Goal: Download file/media

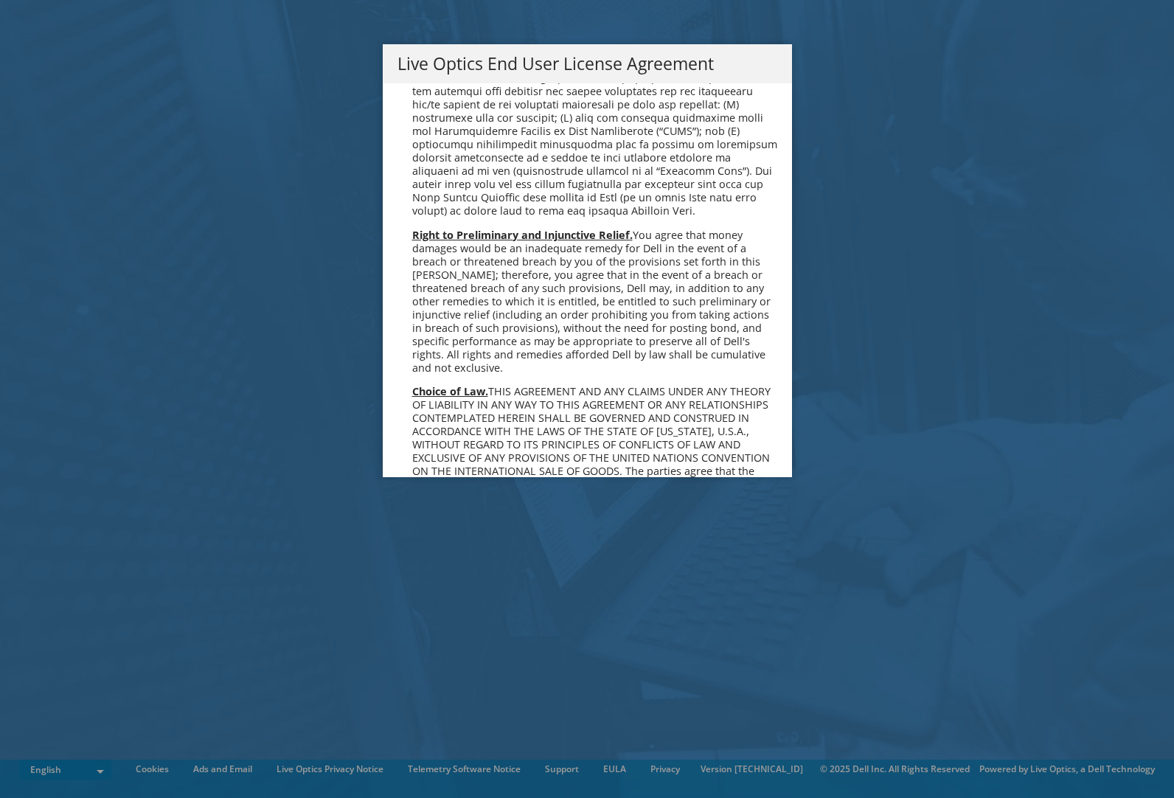
scroll to position [5601, 0]
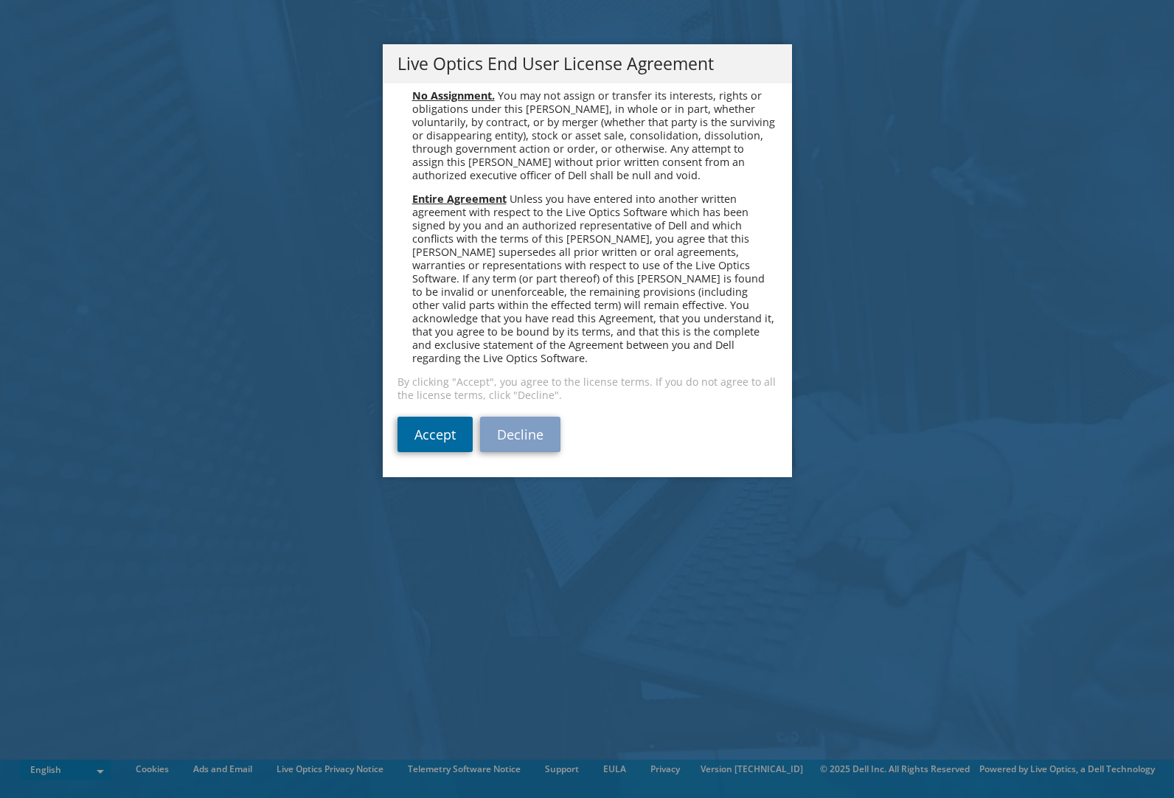
click at [434, 439] on link "Accept" at bounding box center [434, 434] width 75 height 35
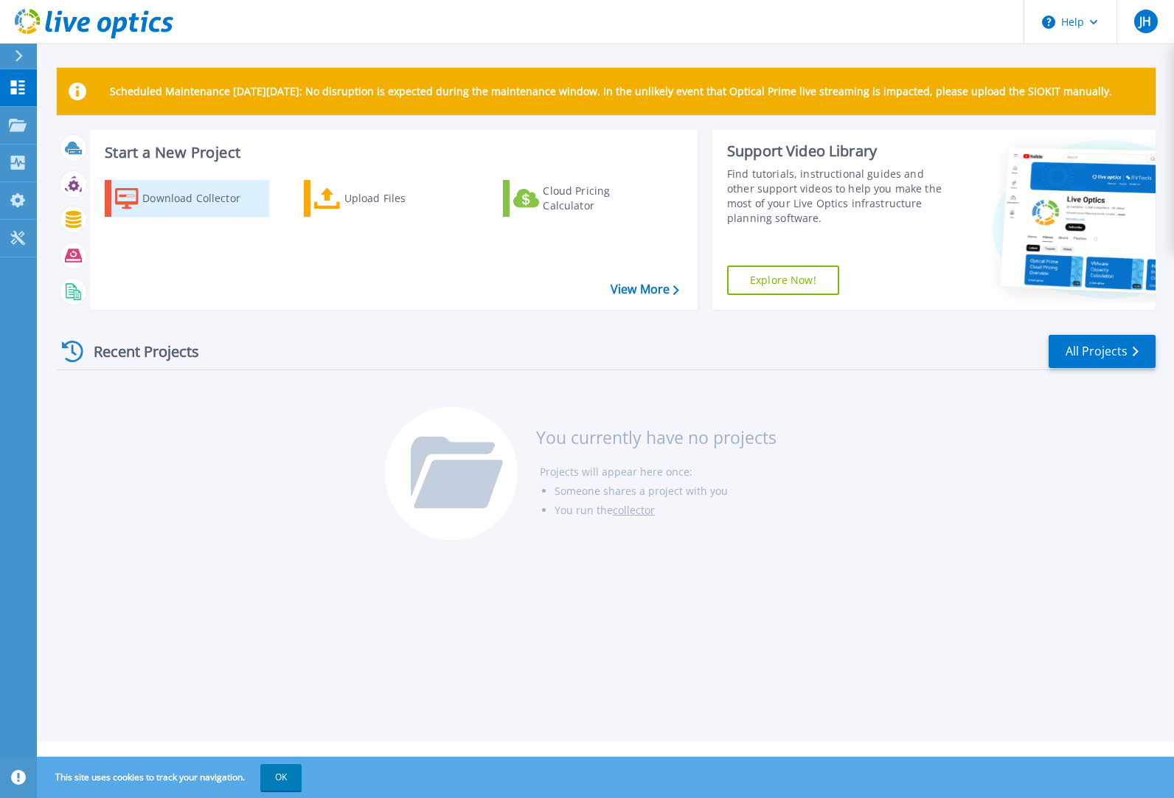
click at [167, 202] on div "Download Collector" at bounding box center [201, 198] width 118 height 29
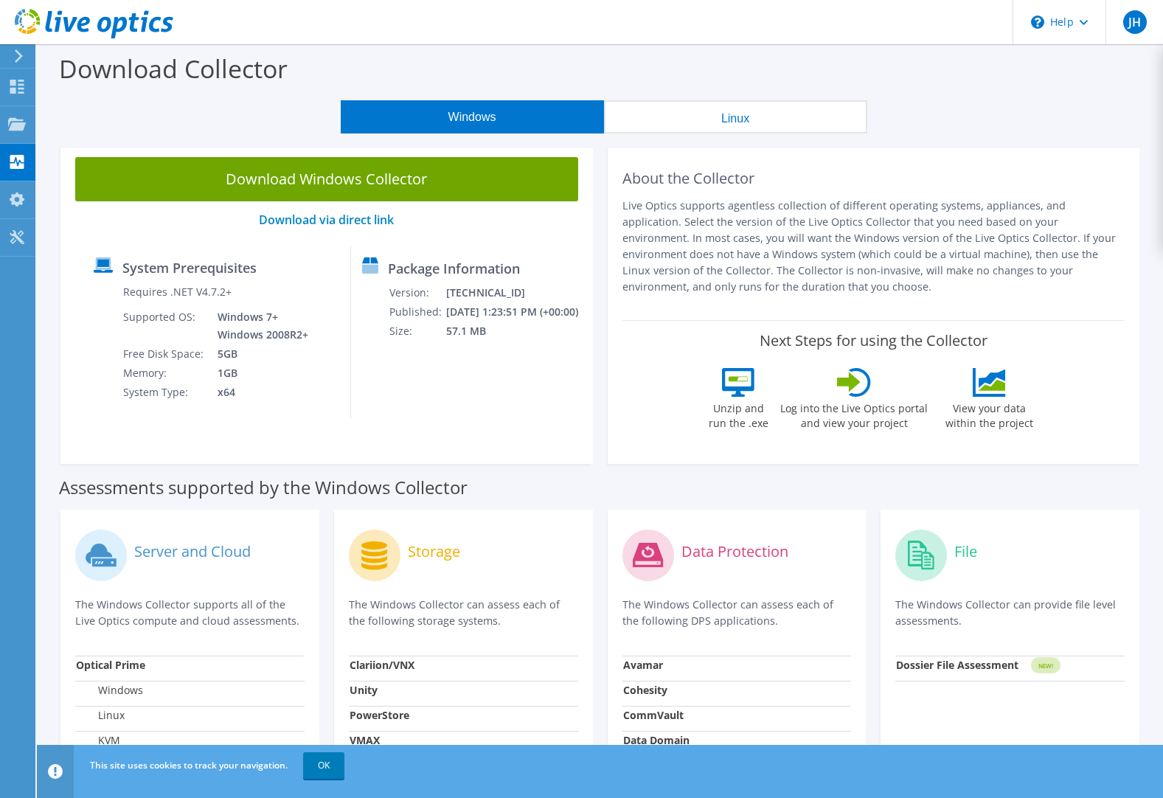
click at [0, 379] on html "JH End User [PERSON_NAME]. haga [EMAIL_ADDRESS][PERSON_NAME][DOMAIN_NAME] Oy [P…" at bounding box center [581, 399] width 1163 height 798
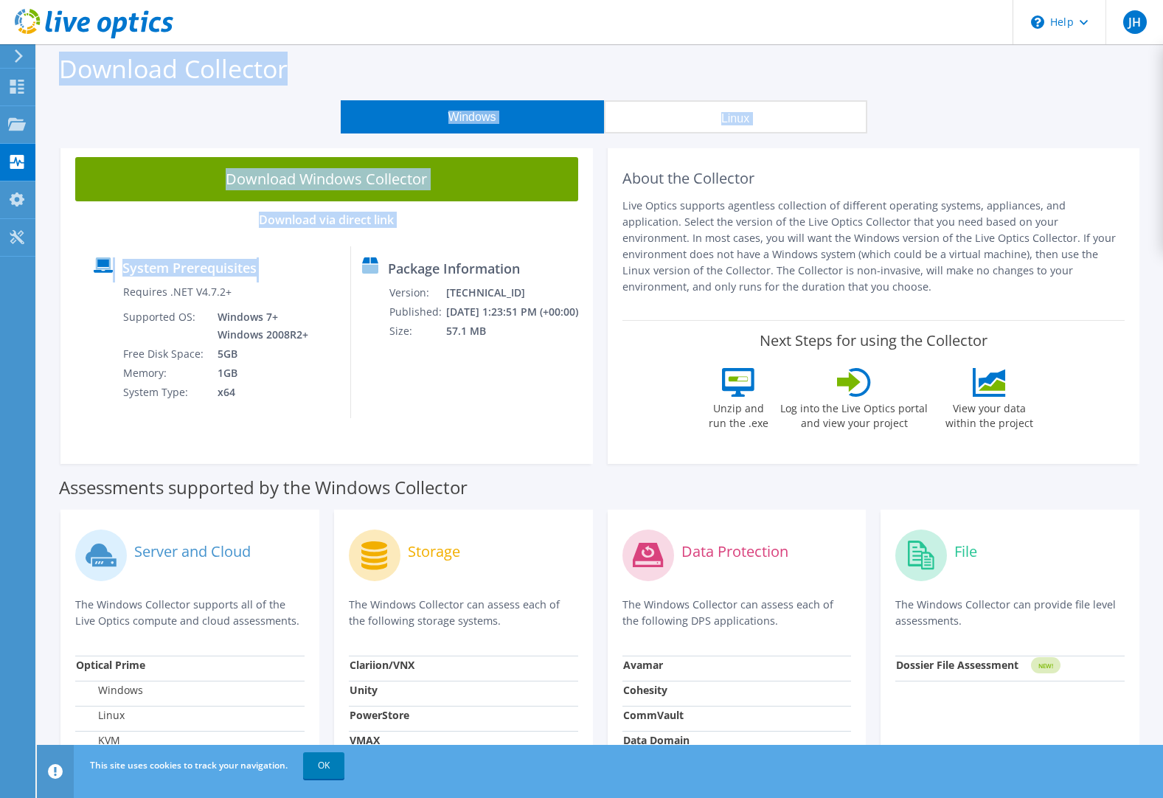
click at [591, 227] on div "Download Windows Collector Download via direct link System Prerequisites Requir…" at bounding box center [326, 302] width 532 height 321
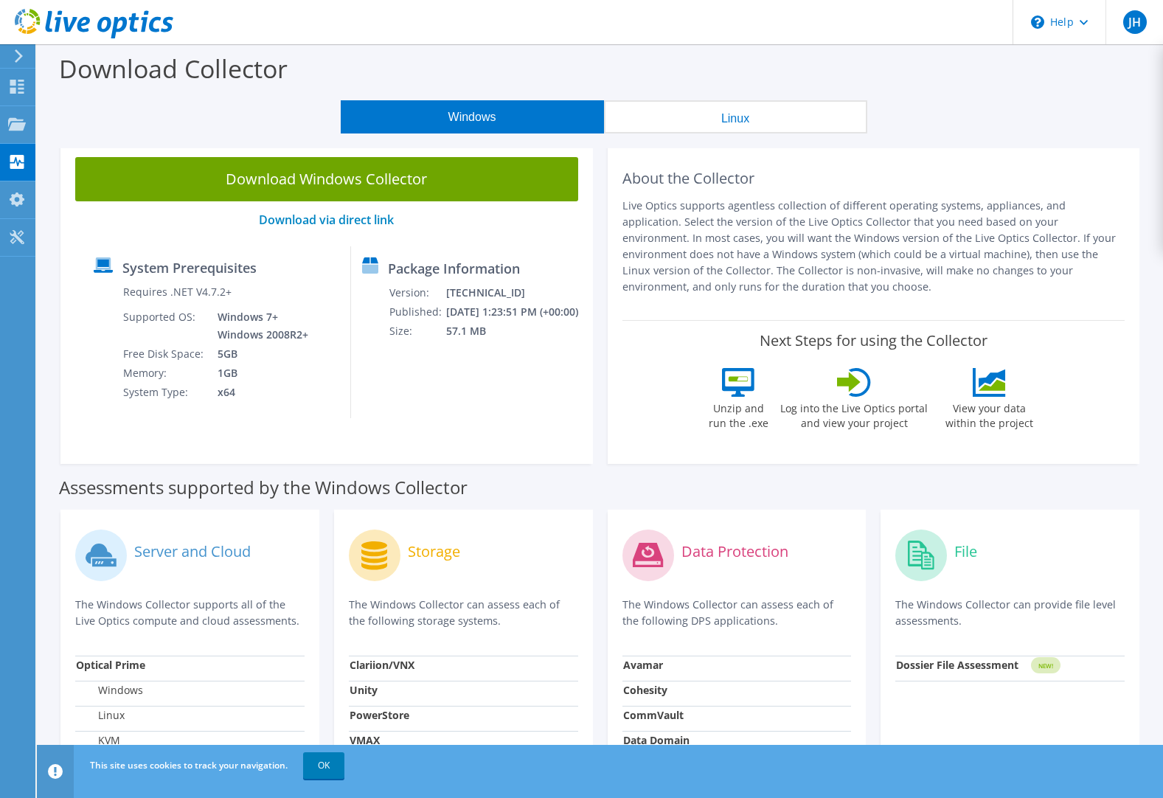
click at [597, 455] on div "Download Windows Collector Download via direct link System Prerequisites Requir…" at bounding box center [326, 302] width 547 height 321
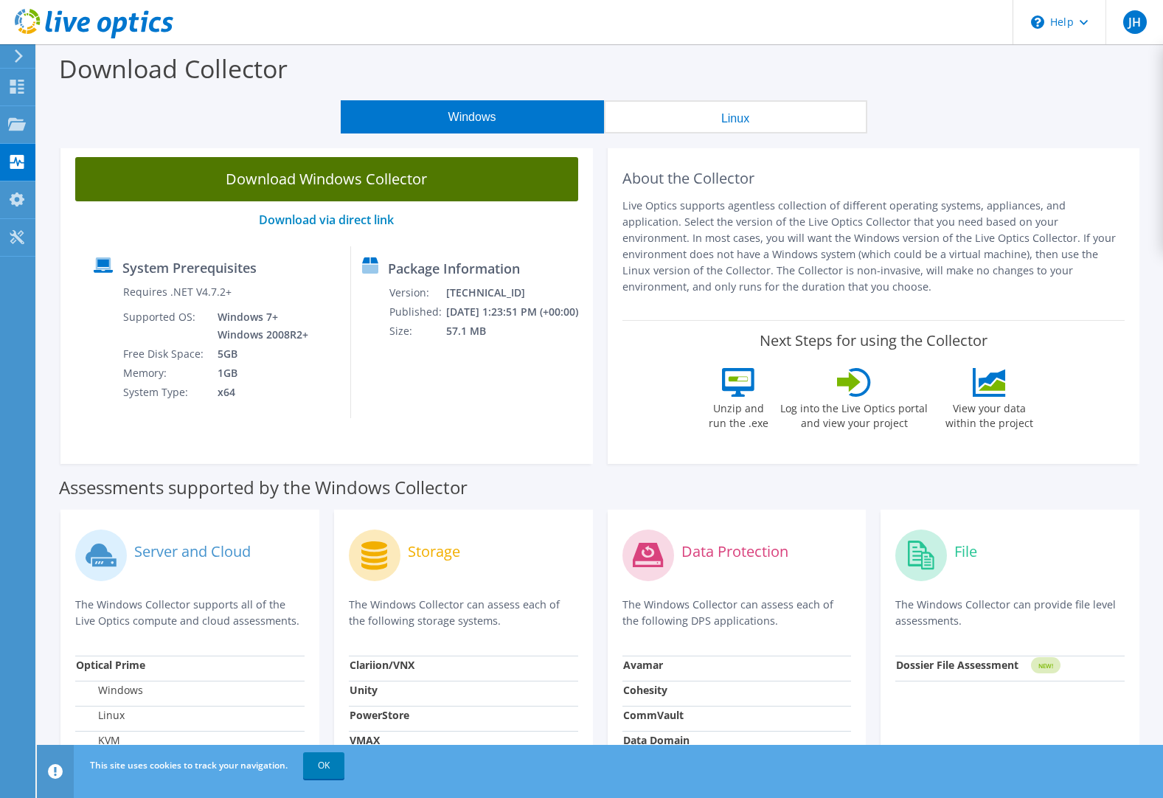
click at [330, 180] on link "Download Windows Collector" at bounding box center [326, 179] width 503 height 44
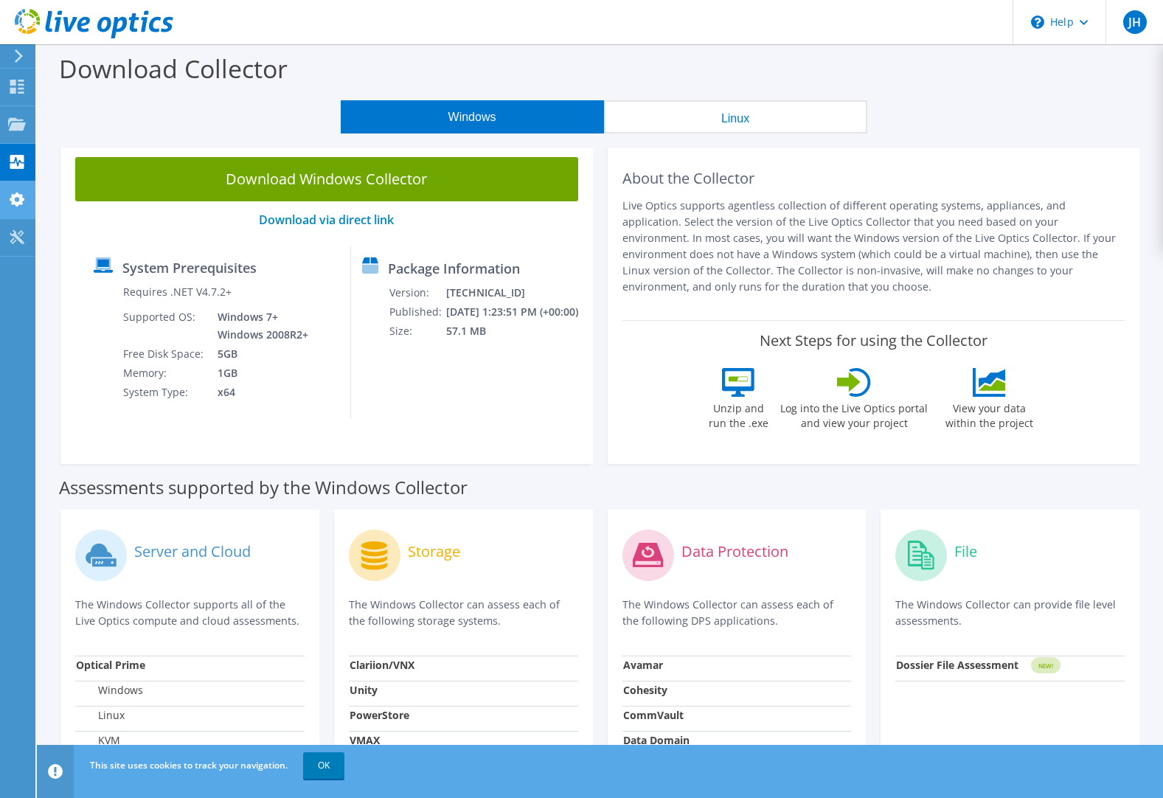
scroll to position [366, 0]
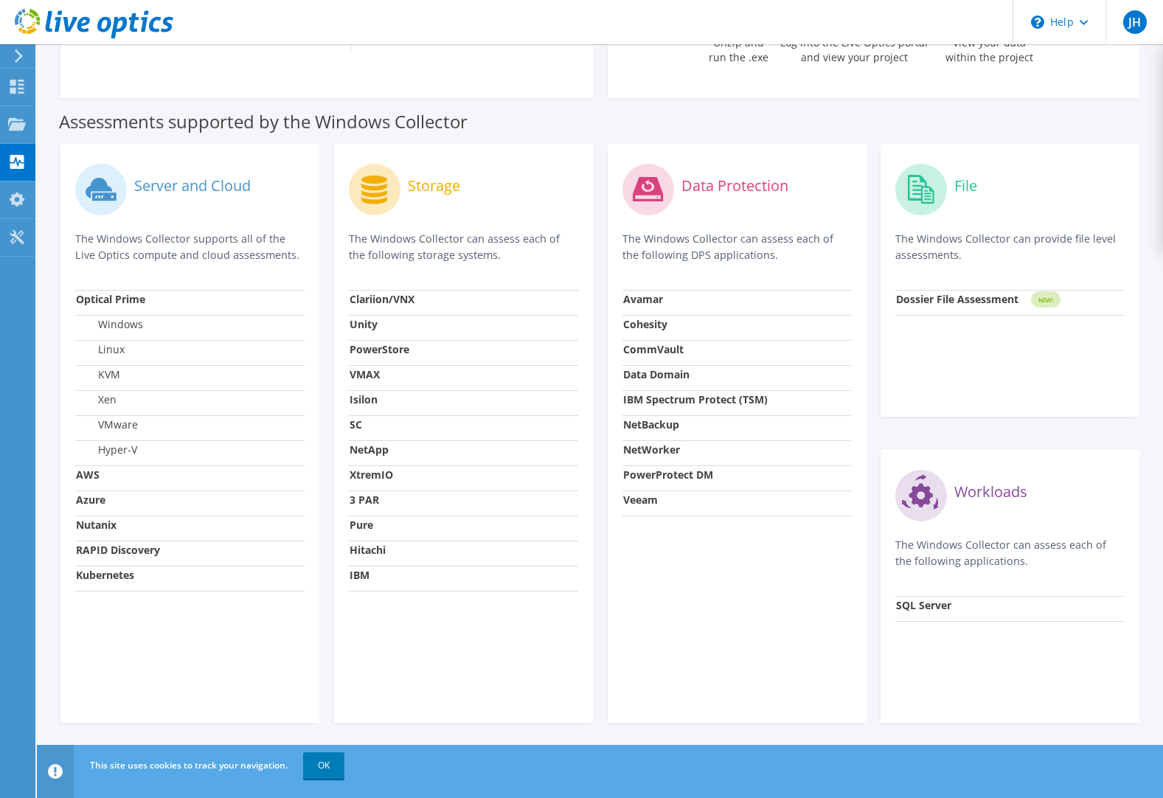
click at [259, 691] on div "Server and Cloud The Windows Collector supports all of the Live Optics compute …" at bounding box center [189, 433] width 259 height 579
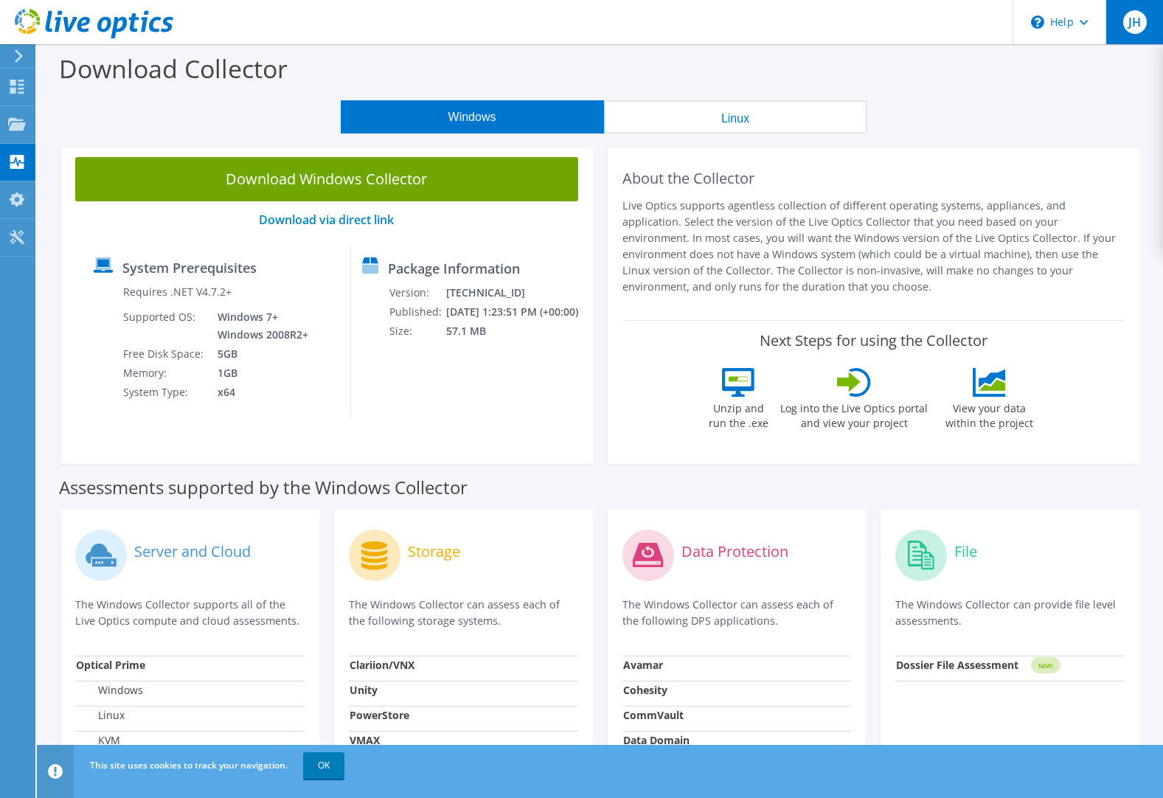
click at [1129, 30] on span "JH" at bounding box center [1135, 22] width 24 height 24
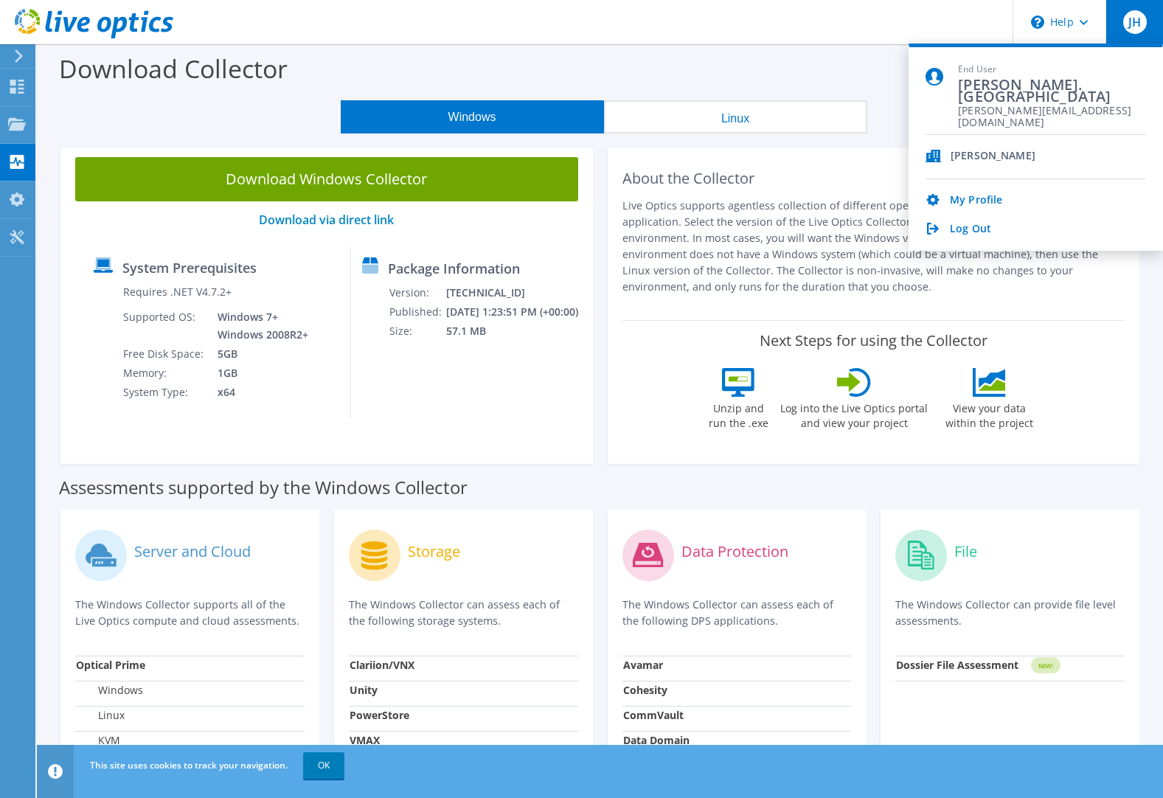
click at [977, 153] on div "Oy Snellman Ab" at bounding box center [992, 157] width 85 height 14
click at [982, 196] on link "My Profile" at bounding box center [975, 201] width 52 height 14
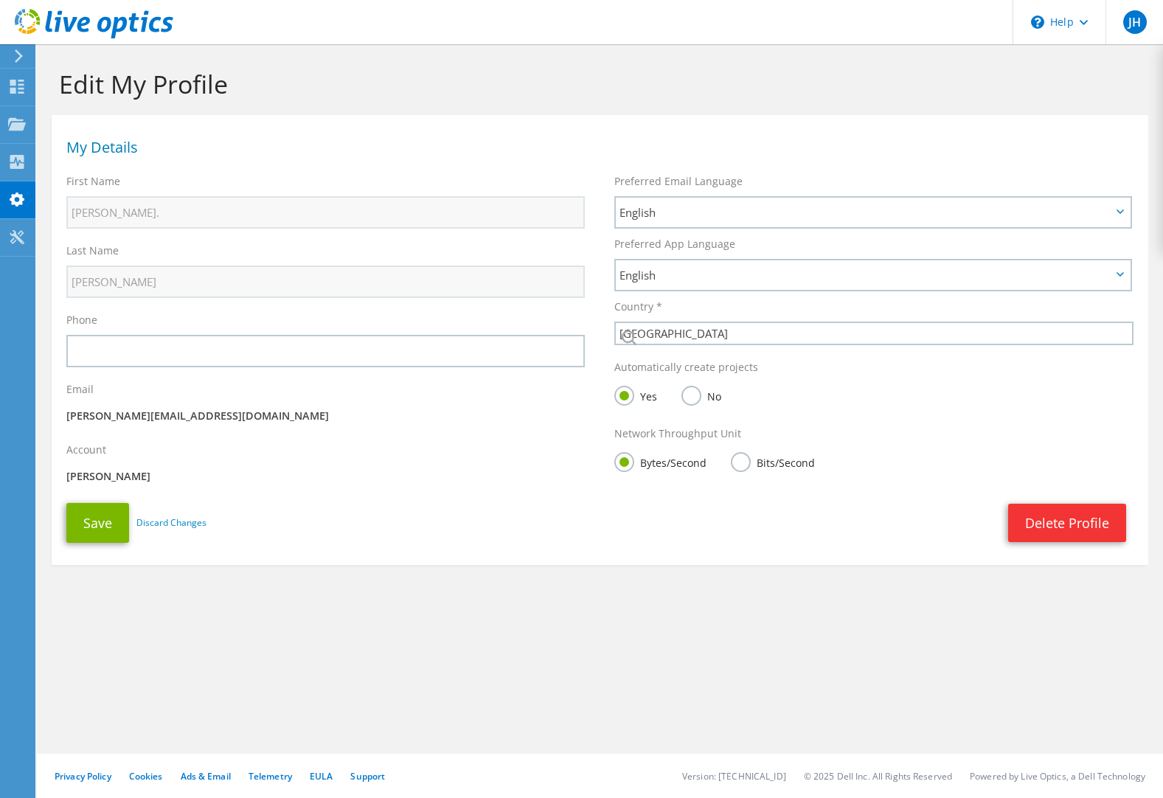
select select "69"
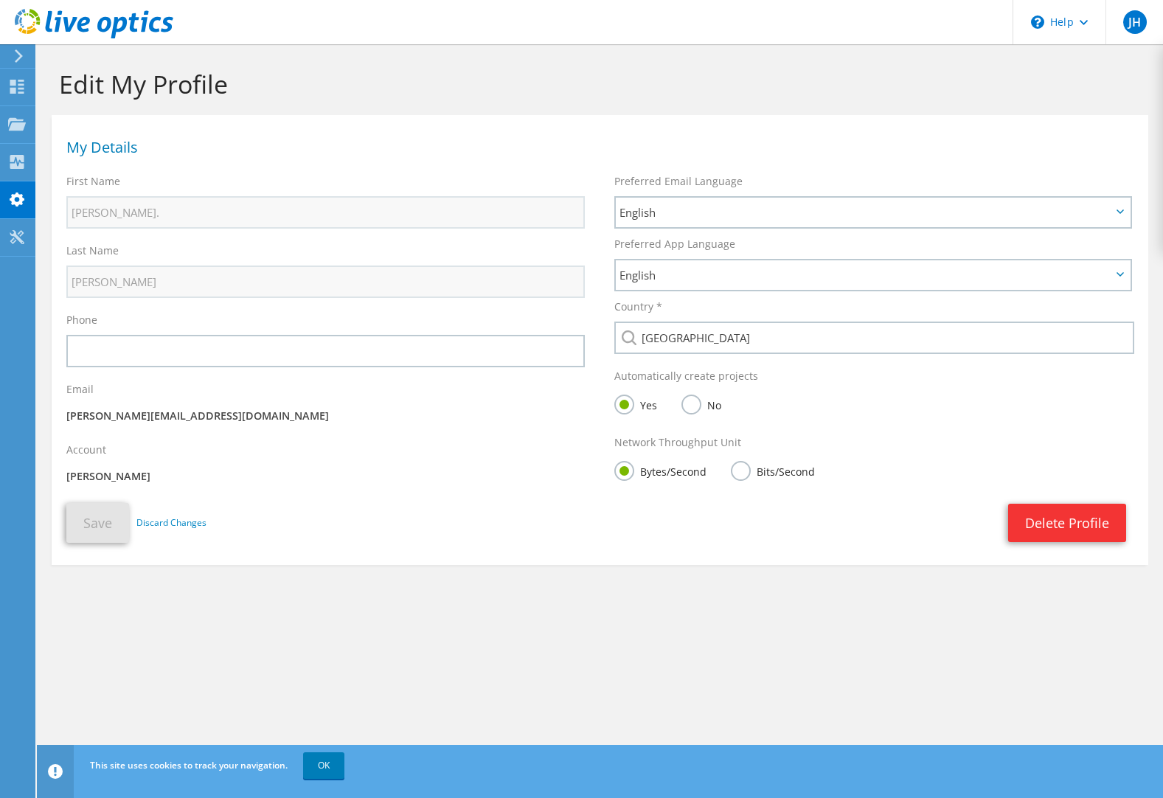
click at [118, 470] on p "Oy Snellman Ab" at bounding box center [325, 476] width 518 height 16
click at [127, 462] on div "Account Oy Snellman Ab" at bounding box center [326, 465] width 548 height 60
click at [121, 473] on p "Oy Snellman Ab" at bounding box center [325, 476] width 518 height 16
click at [111, 481] on p "Oy Snellman Ab" at bounding box center [325, 476] width 518 height 16
click at [111, 475] on p "Oy Snellman Ab" at bounding box center [325, 476] width 518 height 16
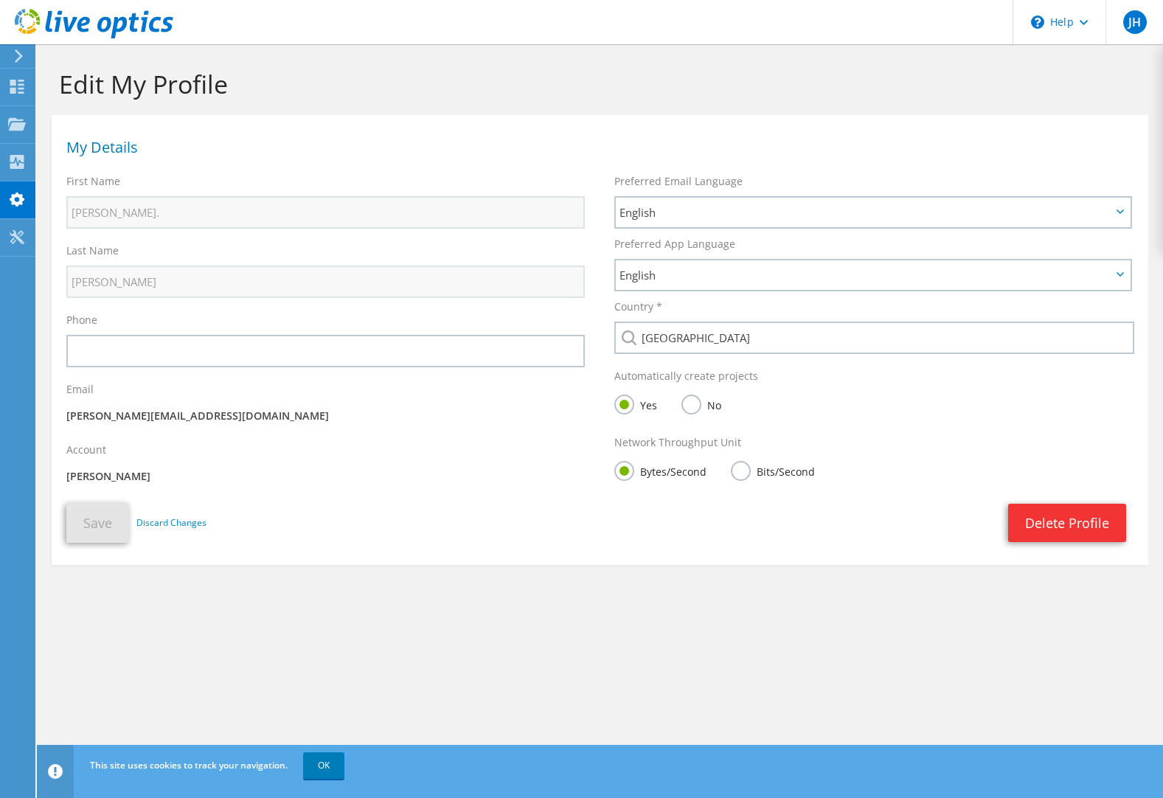
drag, startPoint x: 82, startPoint y: 477, endPoint x: 144, endPoint y: 477, distance: 61.9
click at [143, 477] on p "Oy Snellman Ab" at bounding box center [325, 476] width 518 height 16
